Goal: Task Accomplishment & Management: Use online tool/utility

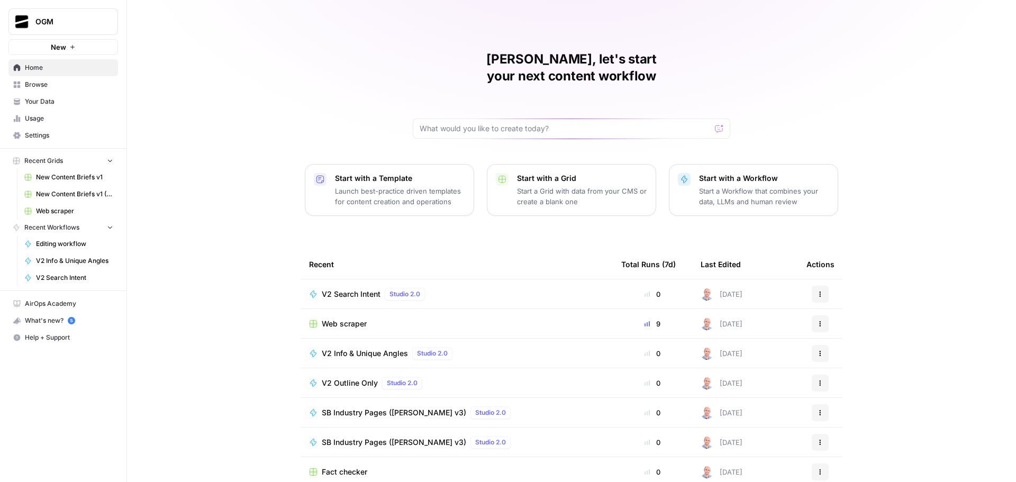
click at [64, 102] on span "Your Data" at bounding box center [69, 102] width 88 height 10
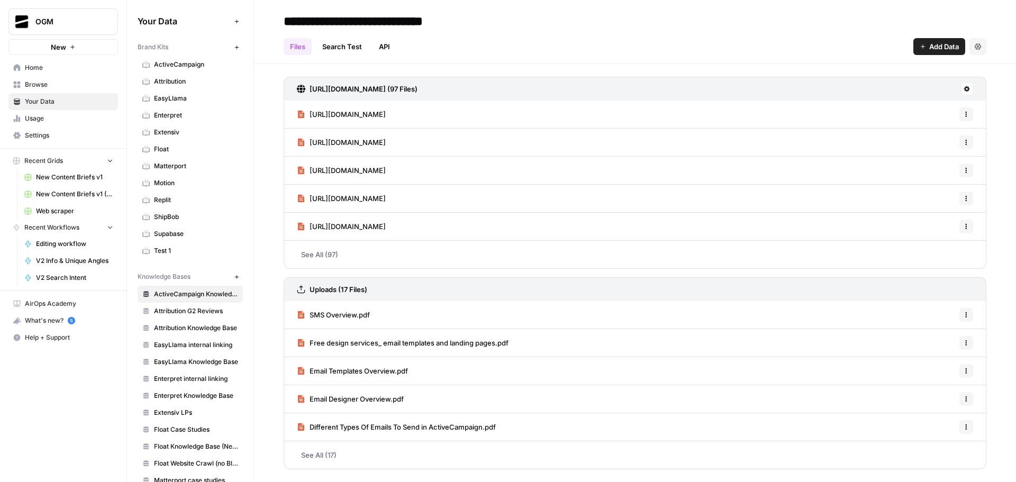
click at [337, 458] on link "See All (17)" at bounding box center [635, 455] width 703 height 28
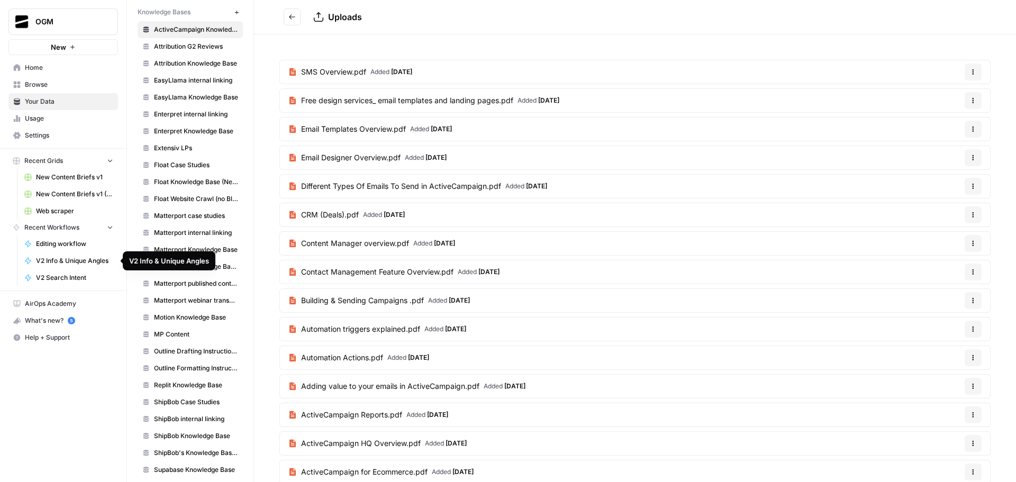
scroll to position [274, 0]
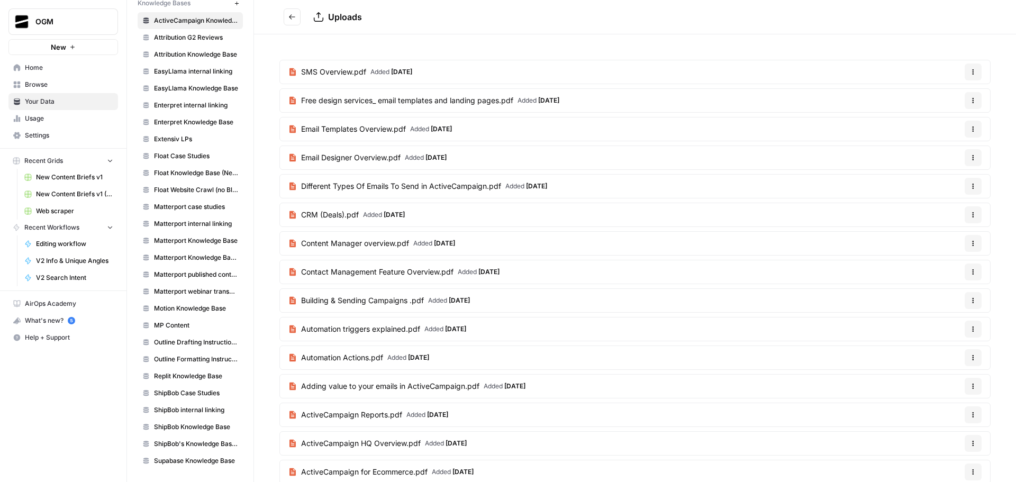
click at [207, 441] on span "ShipBob's Knowledge Base V2" at bounding box center [196, 444] width 84 height 10
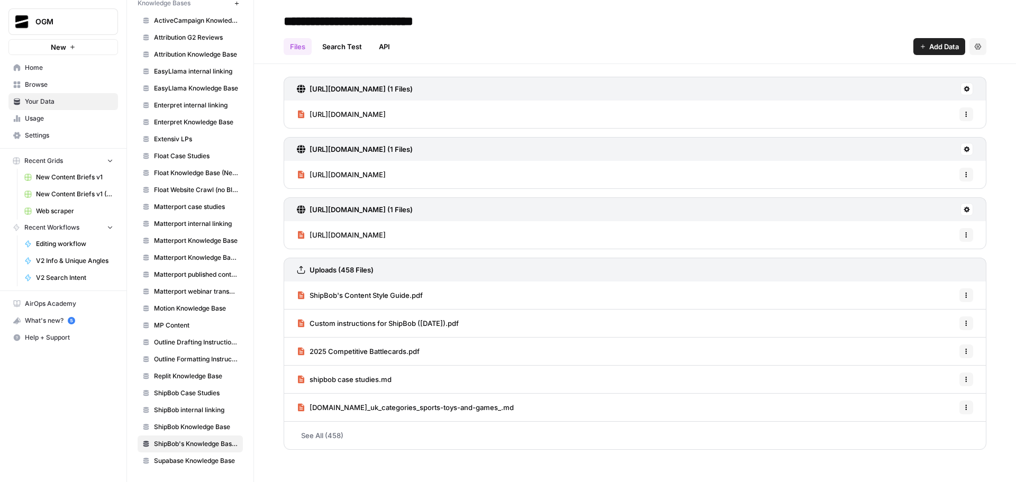
click at [340, 438] on link "See All (458)" at bounding box center [635, 436] width 703 height 28
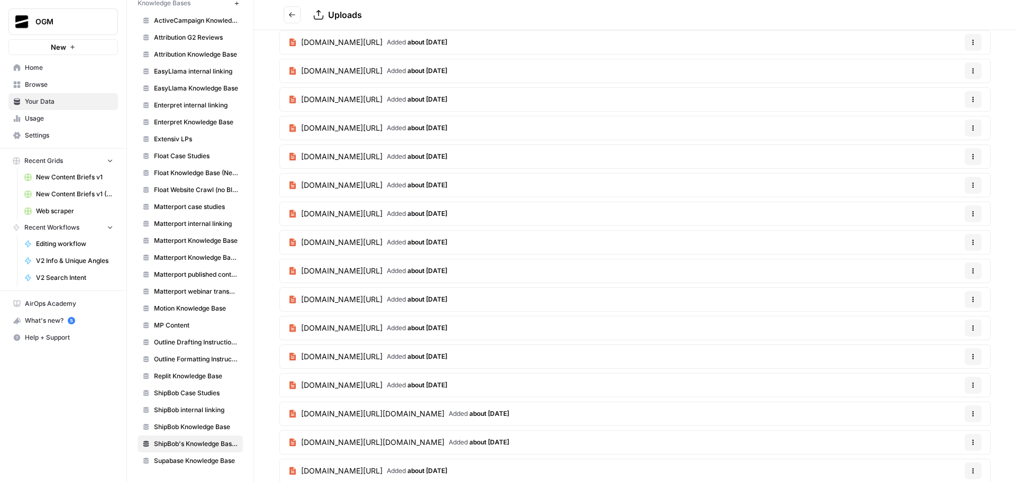
scroll to position [1806, 0]
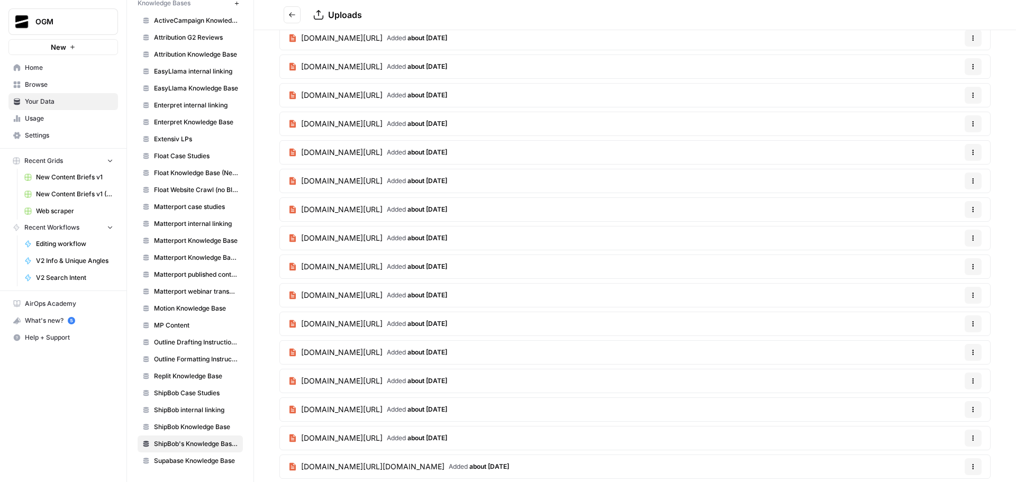
click at [291, 16] on icon "Go back" at bounding box center [291, 14] width 7 height 7
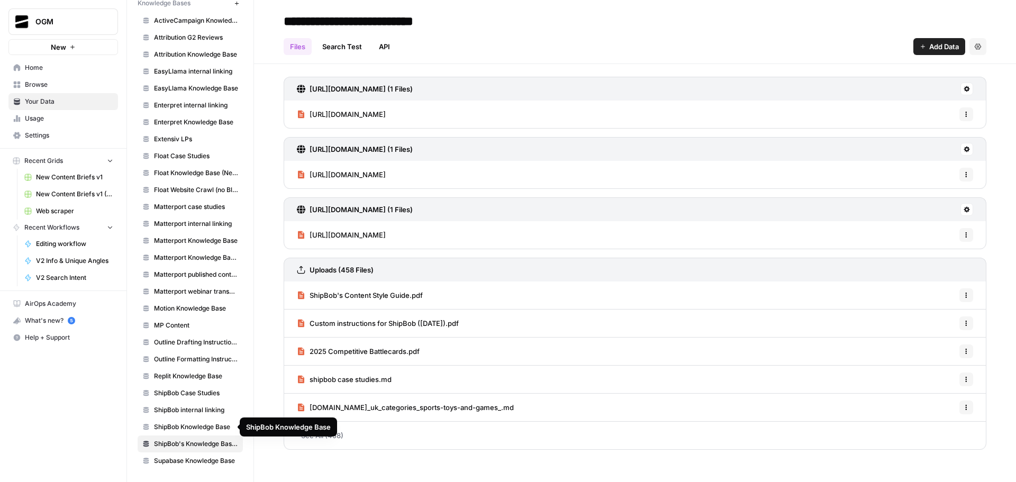
click at [201, 413] on span "ShipBob internal linking" at bounding box center [196, 410] width 84 height 10
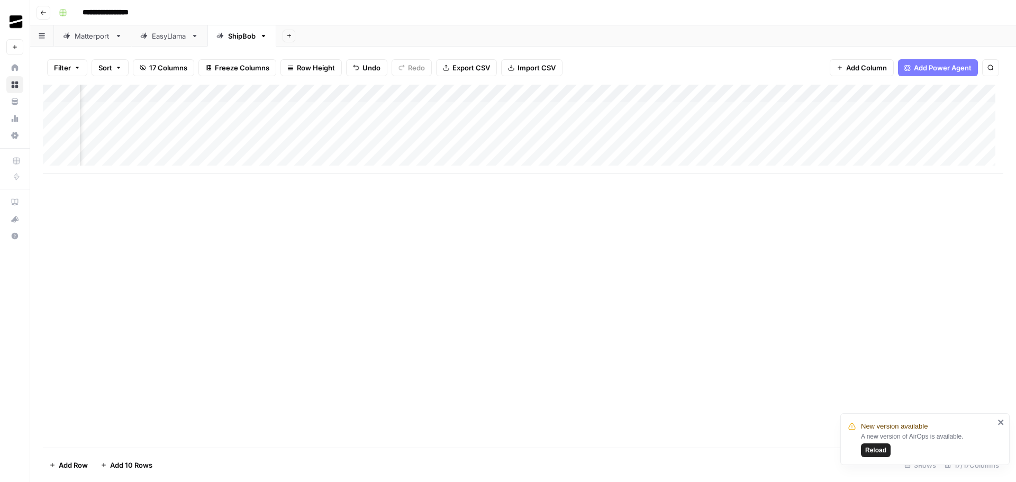
scroll to position [0, 314]
click at [875, 451] on span "Reload" at bounding box center [875, 451] width 21 height 10
click at [559, 105] on div "Add Column" at bounding box center [523, 129] width 961 height 89
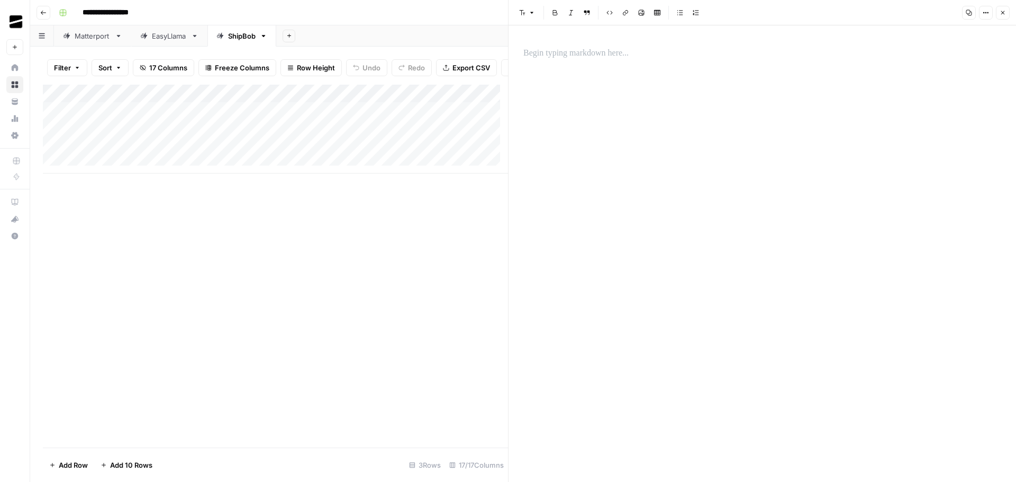
click at [1004, 14] on icon "button" at bounding box center [1003, 13] width 6 height 6
click at [550, 108] on div "Add Column" at bounding box center [523, 129] width 961 height 89
click at [549, 108] on div at bounding box center [574, 111] width 97 height 20
click at [615, 73] on div at bounding box center [762, 253] width 491 height 457
click at [606, 48] on p at bounding box center [762, 54] width 478 height 14
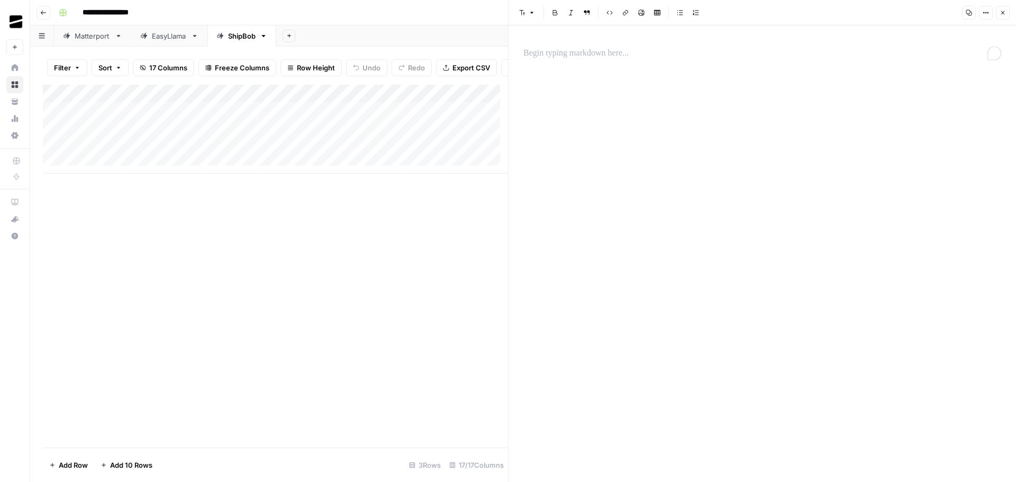
click at [614, 50] on p "To enrich screen reader interactions, please activate Accessibility in Grammarl…" at bounding box center [762, 54] width 478 height 14
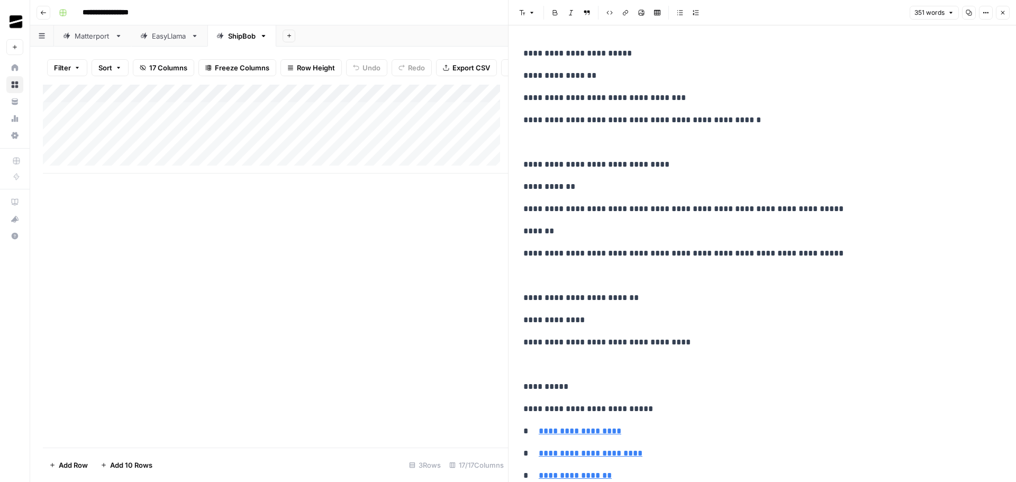
click at [564, 78] on p "**********" at bounding box center [758, 76] width 470 height 14
click at [640, 207] on p "**********" at bounding box center [758, 209] width 470 height 14
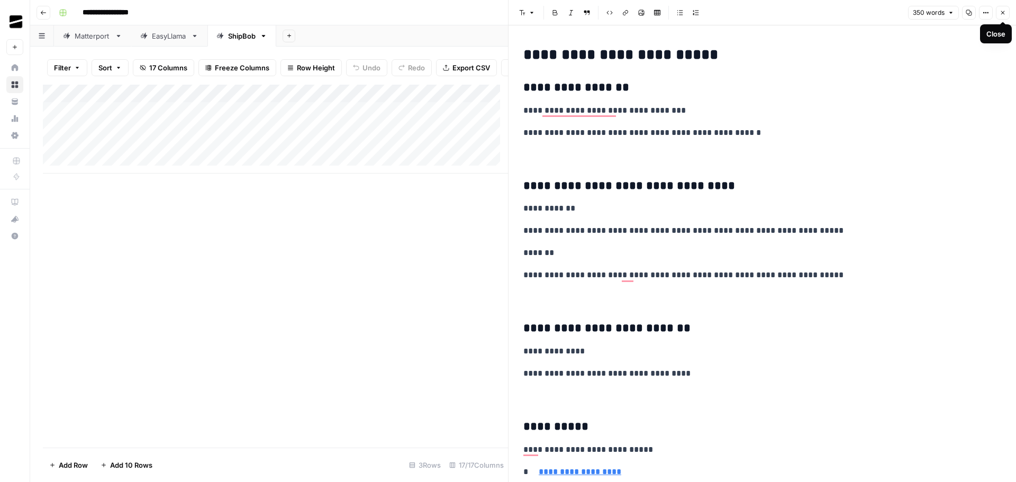
click at [1007, 12] on button "Close" at bounding box center [1003, 13] width 14 height 14
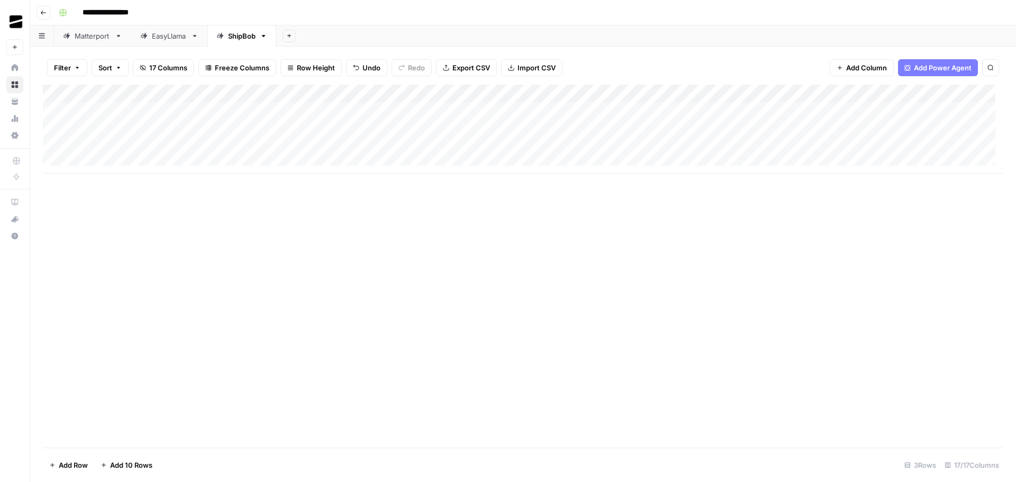
click at [595, 217] on div "Add Column" at bounding box center [523, 266] width 961 height 363
click at [594, 243] on div "Add Column" at bounding box center [523, 266] width 961 height 363
click at [587, 109] on div "Add Column" at bounding box center [523, 129] width 961 height 89
click at [587, 109] on div at bounding box center [574, 111] width 97 height 20
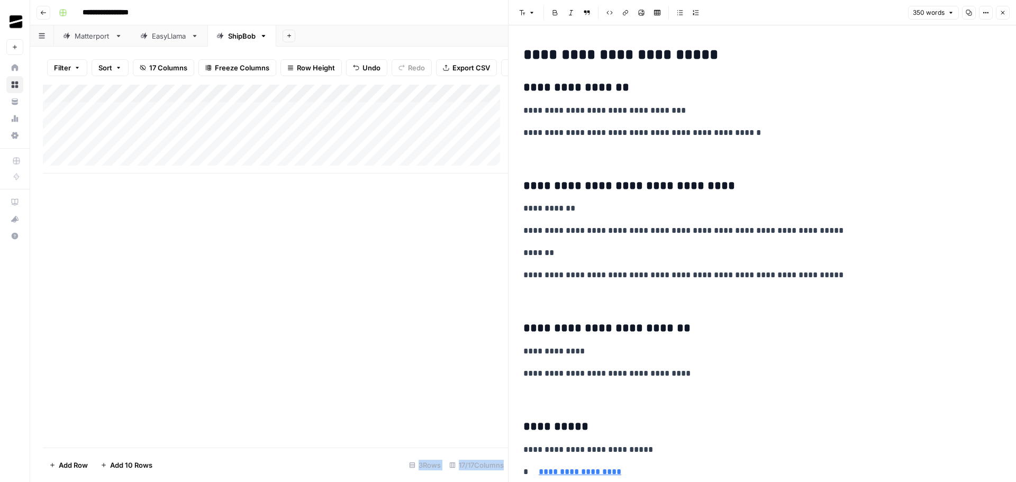
click at [607, 52] on h2 "**********" at bounding box center [758, 55] width 470 height 17
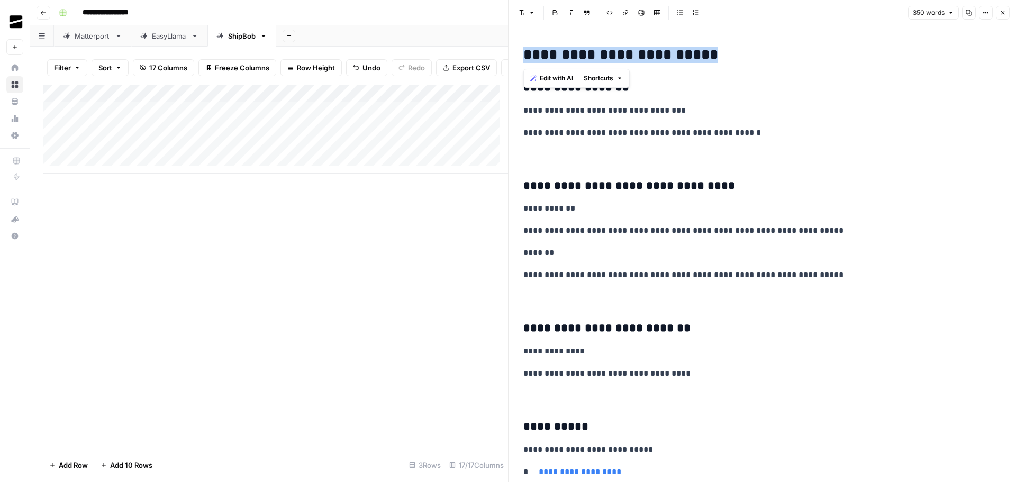
click at [552, 51] on h2 "**********" at bounding box center [758, 55] width 470 height 17
drag, startPoint x: 554, startPoint y: 55, endPoint x: 515, endPoint y: 54, distance: 39.2
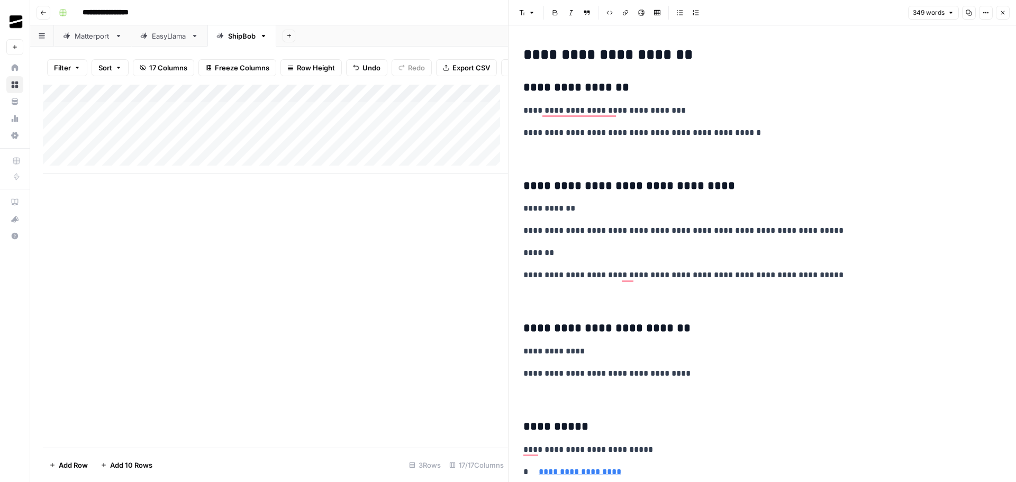
click at [1008, 12] on button "Close" at bounding box center [1003, 13] width 14 height 14
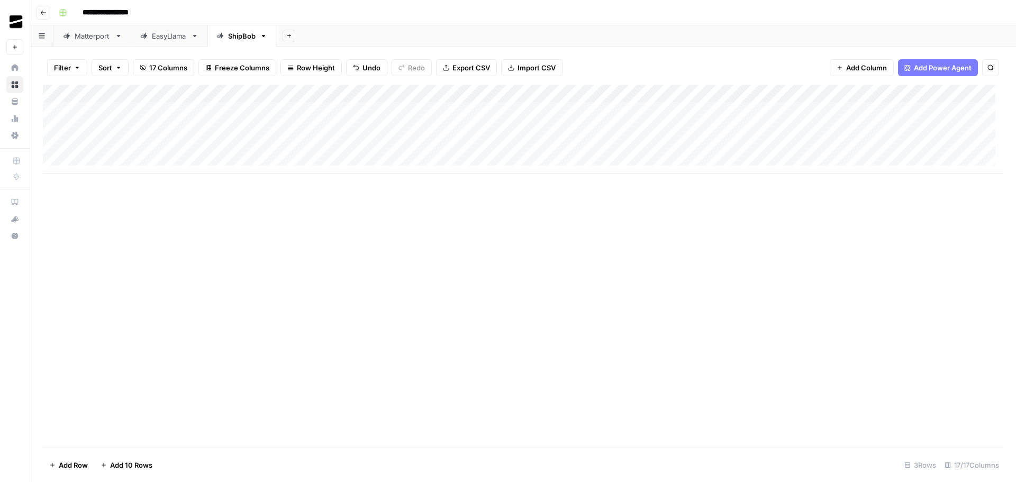
click at [485, 197] on div "Add Column" at bounding box center [523, 266] width 961 height 363
click at [818, 91] on div "Add Column" at bounding box center [523, 129] width 961 height 89
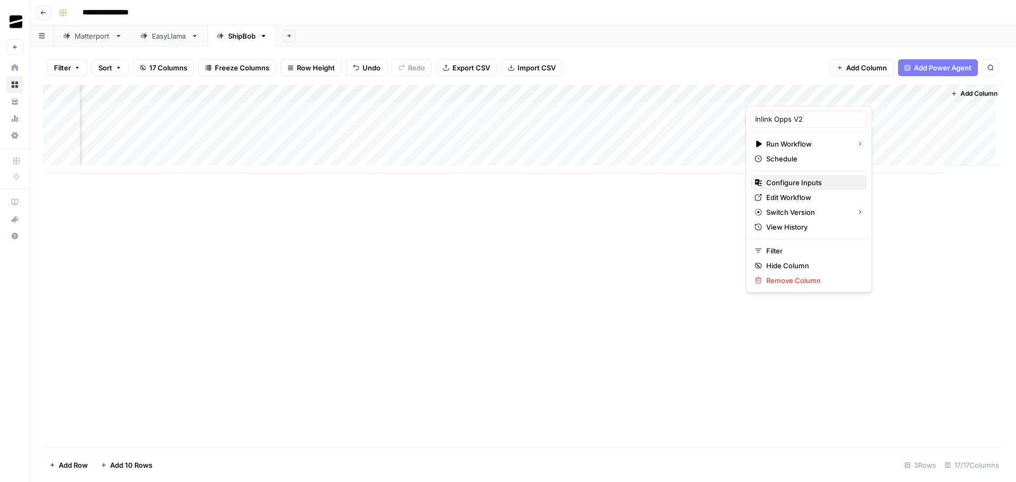
click at [803, 179] on span "Configure Inputs" at bounding box center [812, 182] width 93 height 11
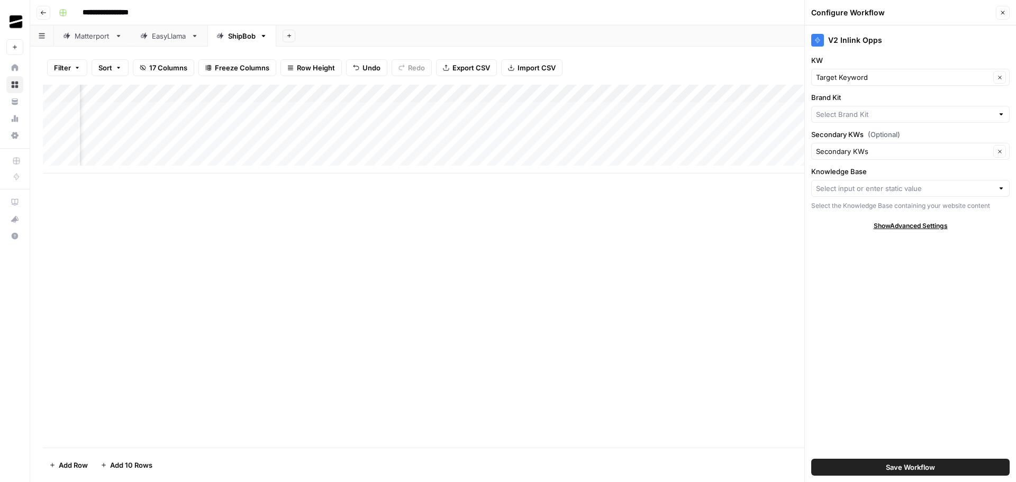
type input "ShipBob internal linking"
type input "ShipBob"
click at [1004, 10] on icon "button" at bounding box center [1003, 13] width 6 height 6
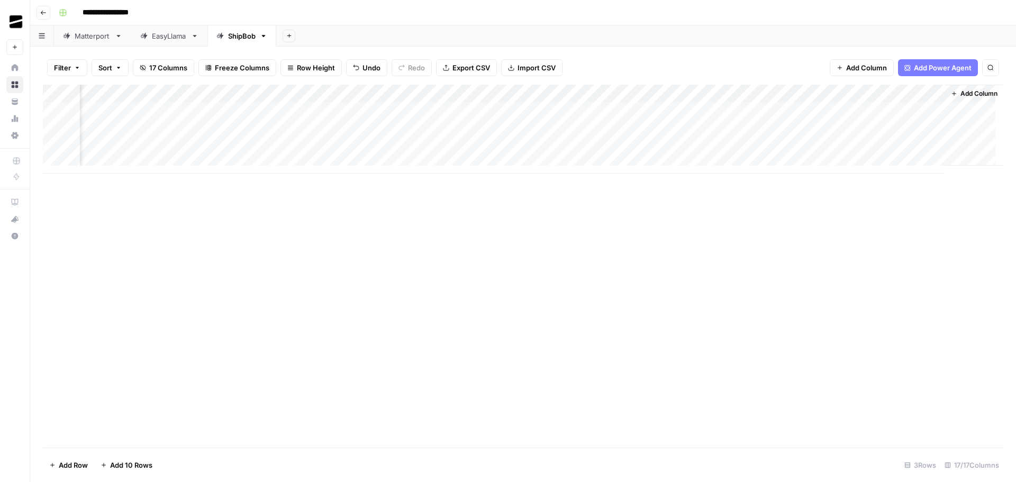
click at [628, 95] on div "Add Column" at bounding box center [523, 129] width 961 height 89
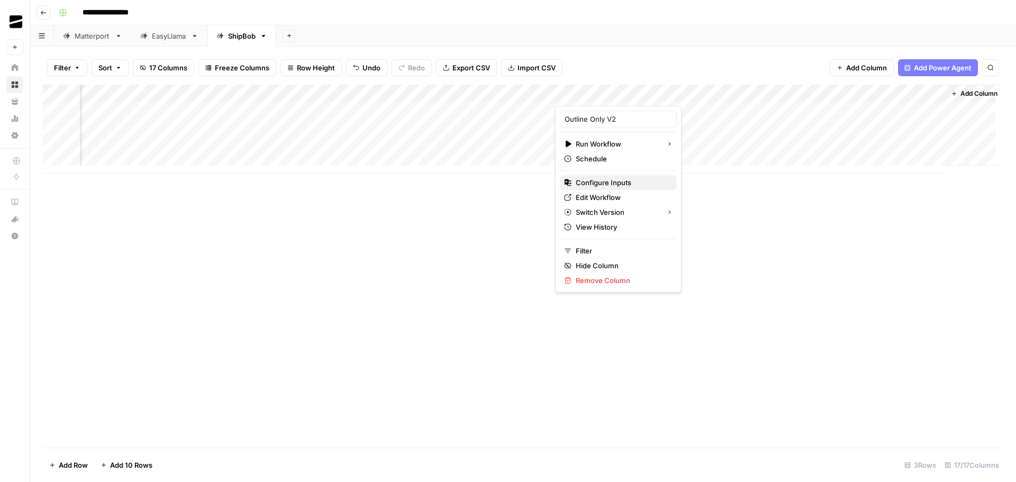
click at [620, 184] on span "Configure Inputs" at bounding box center [622, 182] width 93 height 11
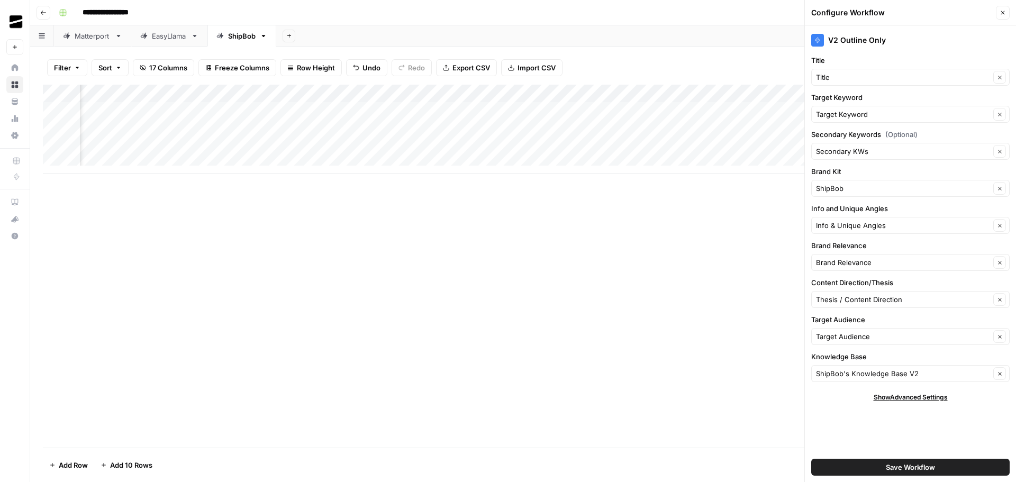
click at [1007, 10] on button "Close" at bounding box center [1003, 13] width 14 height 14
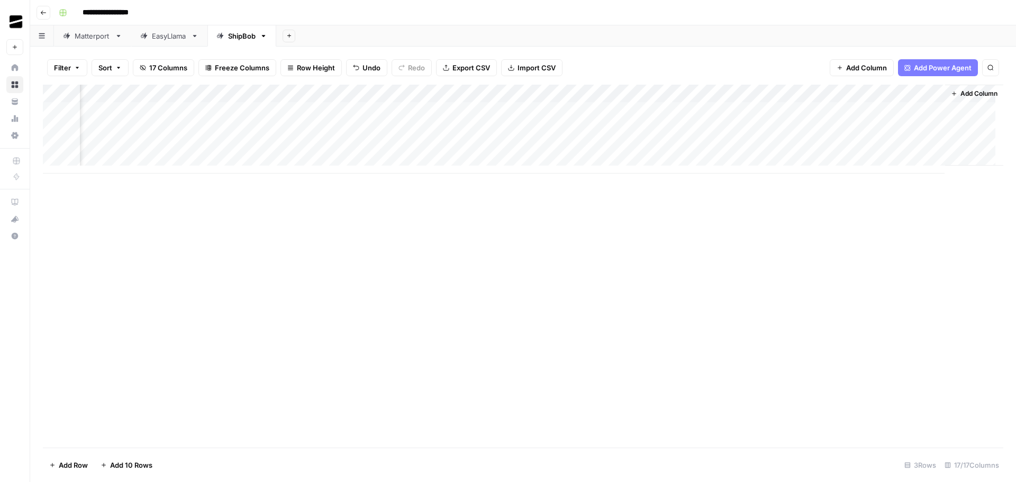
click at [437, 95] on div "Add Column" at bounding box center [523, 129] width 961 height 89
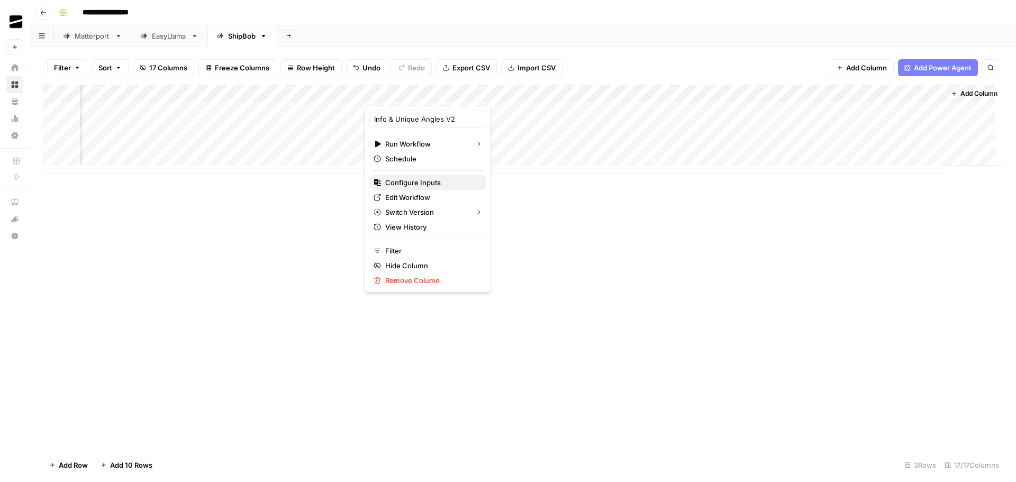
click at [425, 182] on span "Configure Inputs" at bounding box center [431, 182] width 93 height 11
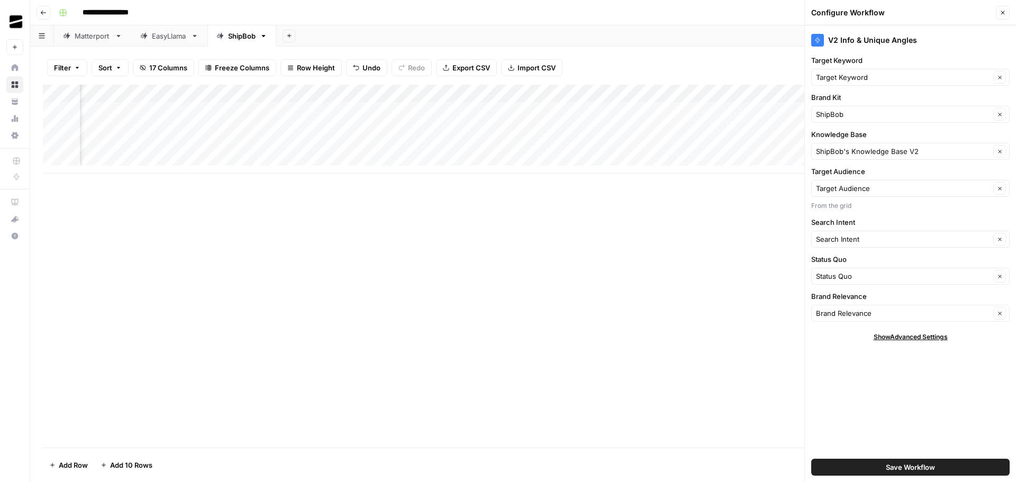
click at [1007, 13] on button "Close" at bounding box center [1003, 13] width 14 height 14
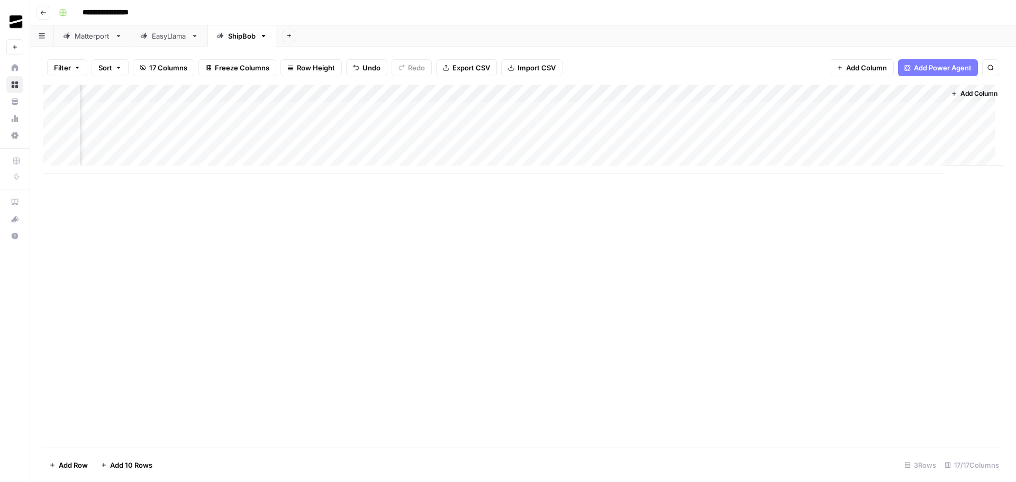
click at [246, 94] on div "Add Column" at bounding box center [523, 129] width 961 height 89
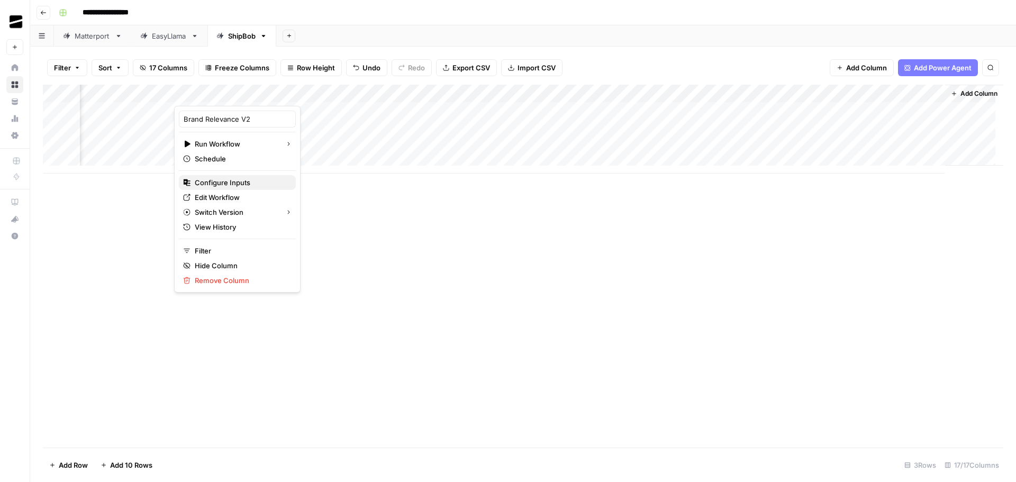
click at [241, 181] on span "Configure Inputs" at bounding box center [241, 182] width 93 height 11
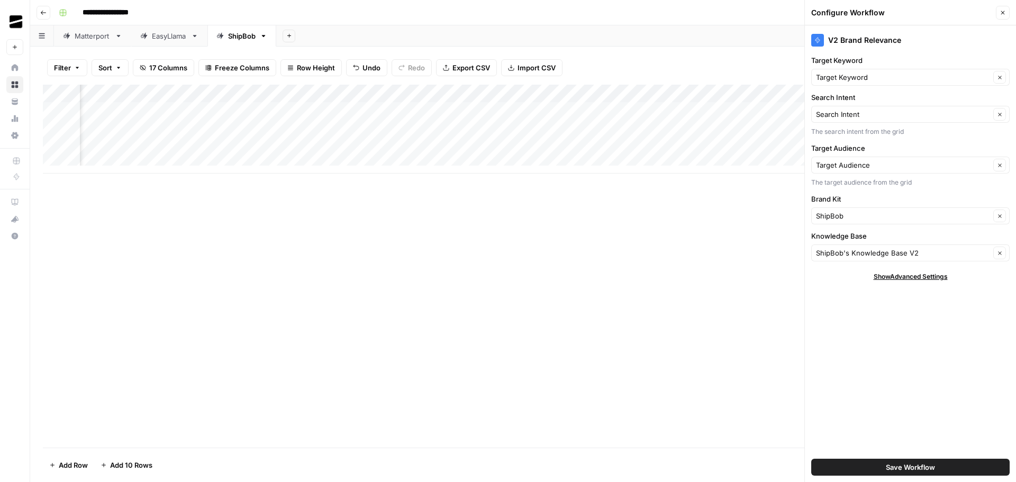
click at [1007, 10] on button "Close" at bounding box center [1003, 13] width 14 height 14
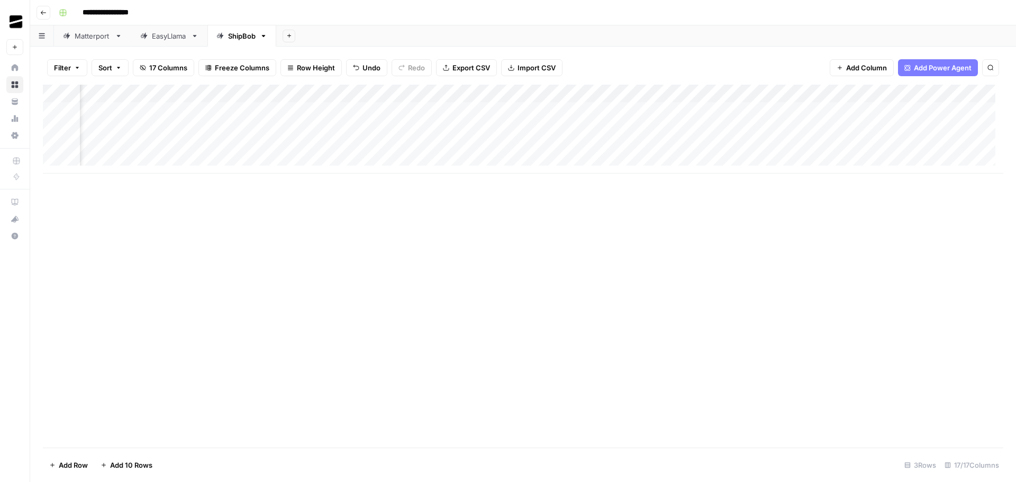
scroll to position [0, 506]
click at [382, 94] on div "Add Column" at bounding box center [523, 129] width 961 height 89
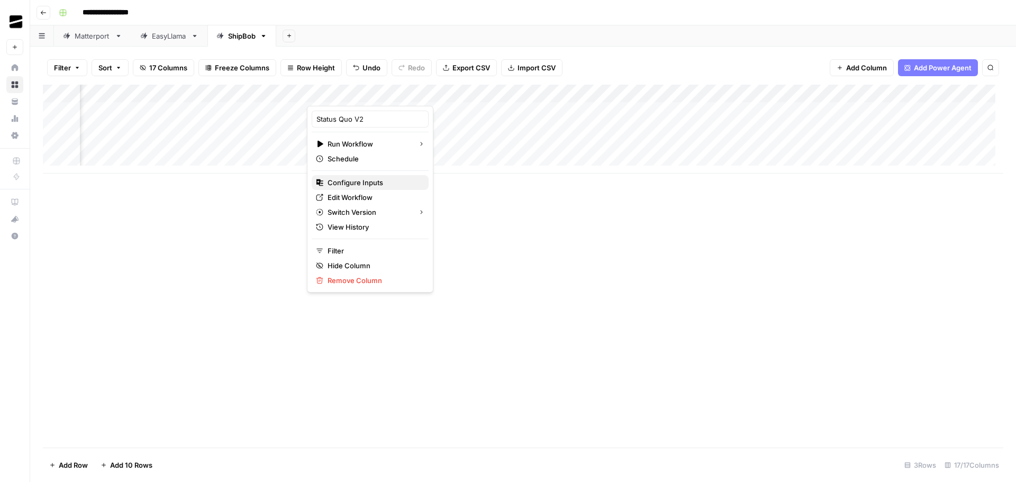
click at [377, 184] on span "Configure Inputs" at bounding box center [374, 182] width 93 height 11
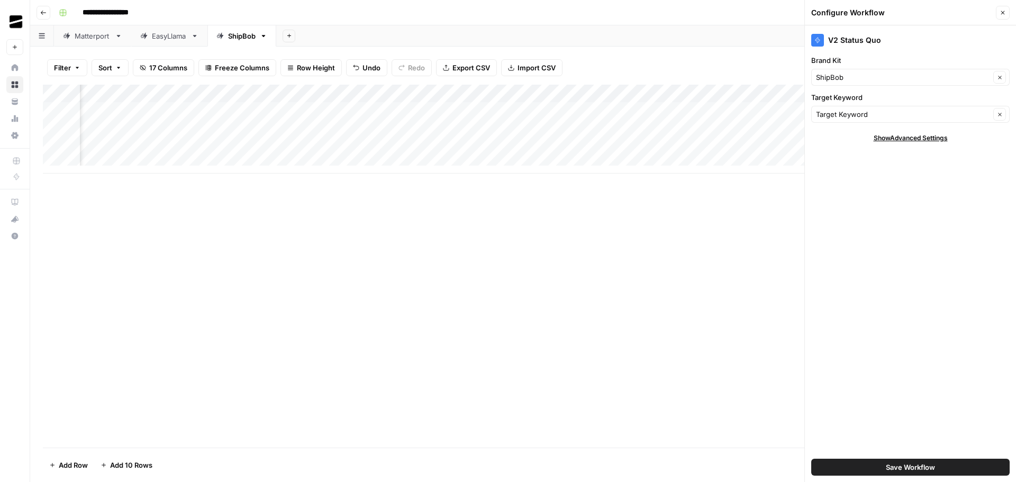
click at [1007, 11] on button "Close" at bounding box center [1003, 13] width 14 height 14
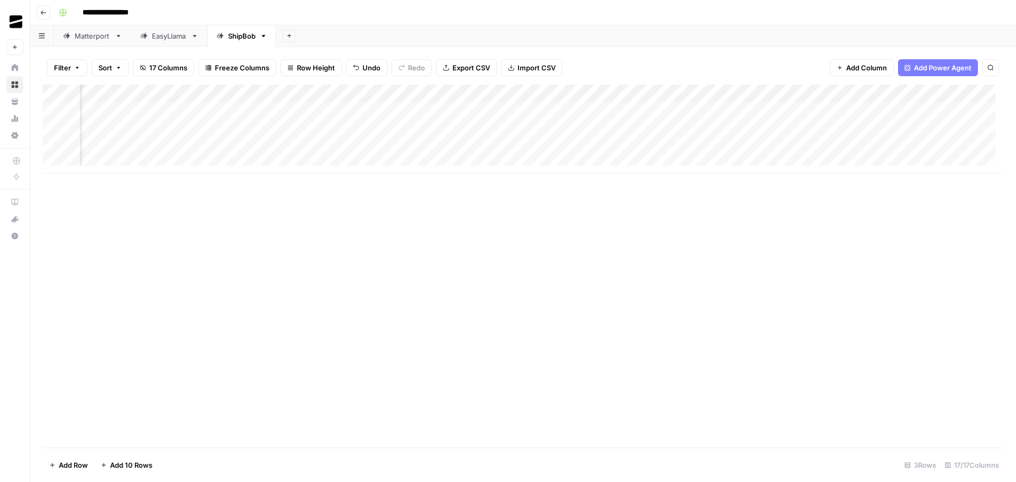
scroll to position [0, 105]
click at [590, 97] on div "Add Column" at bounding box center [523, 129] width 961 height 89
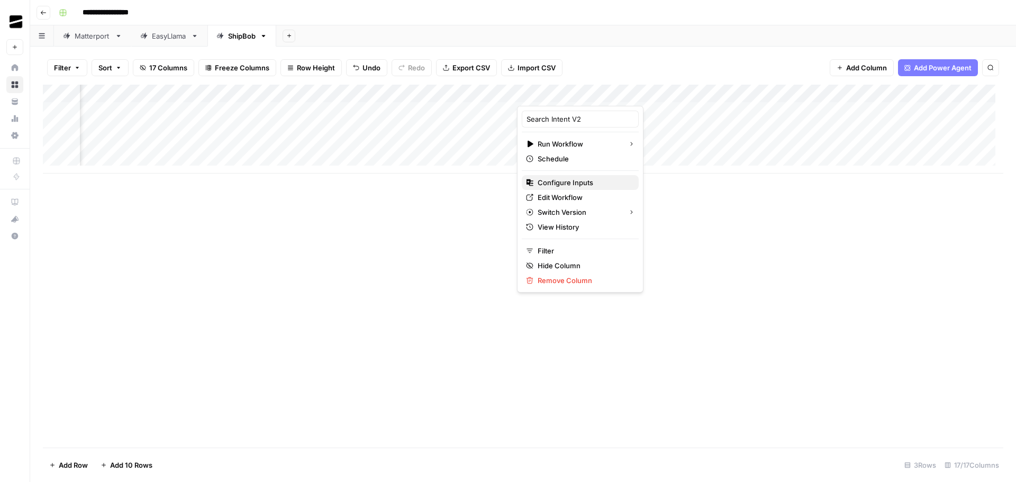
click at [578, 186] on span "Configure Inputs" at bounding box center [584, 182] width 93 height 11
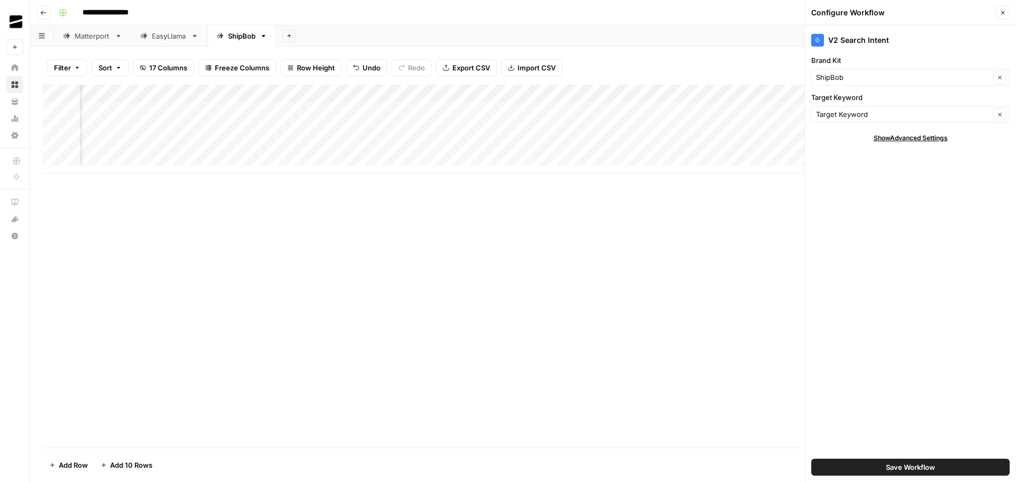
click at [1007, 14] on button "Close" at bounding box center [1003, 13] width 14 height 14
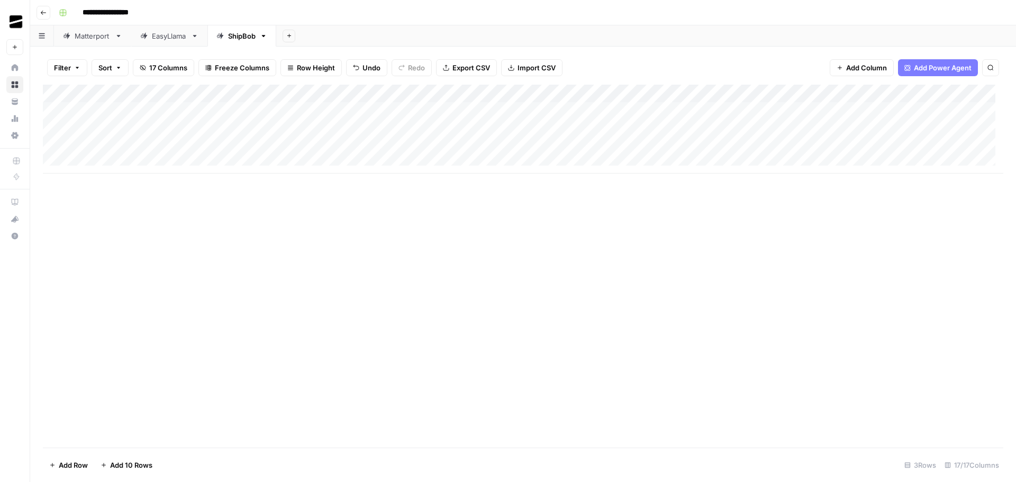
scroll to position [0, 0]
